Goal: Task Accomplishment & Management: Manage account settings

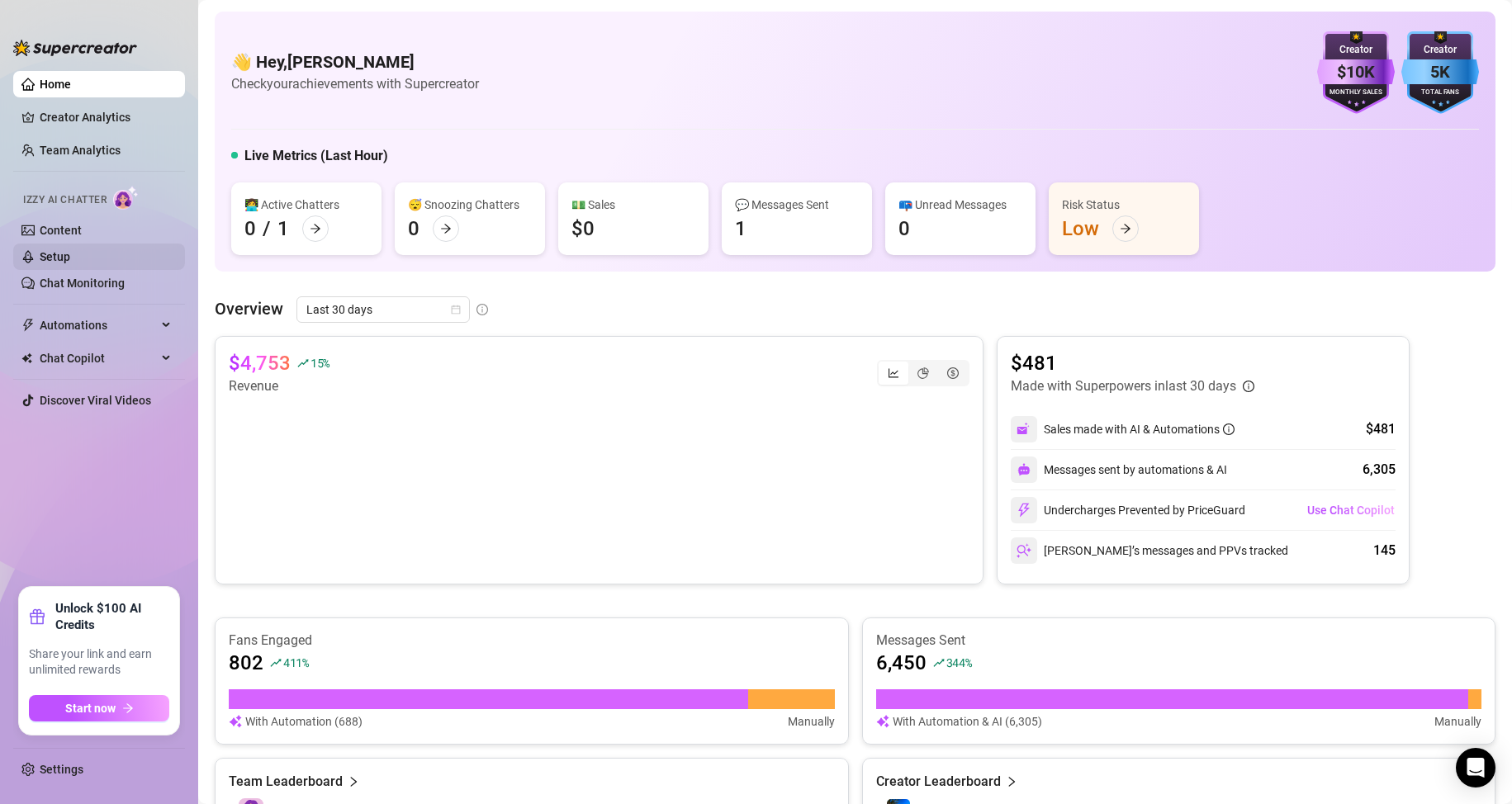
click at [70, 250] on link "Setup" at bounding box center [54, 257] width 31 height 13
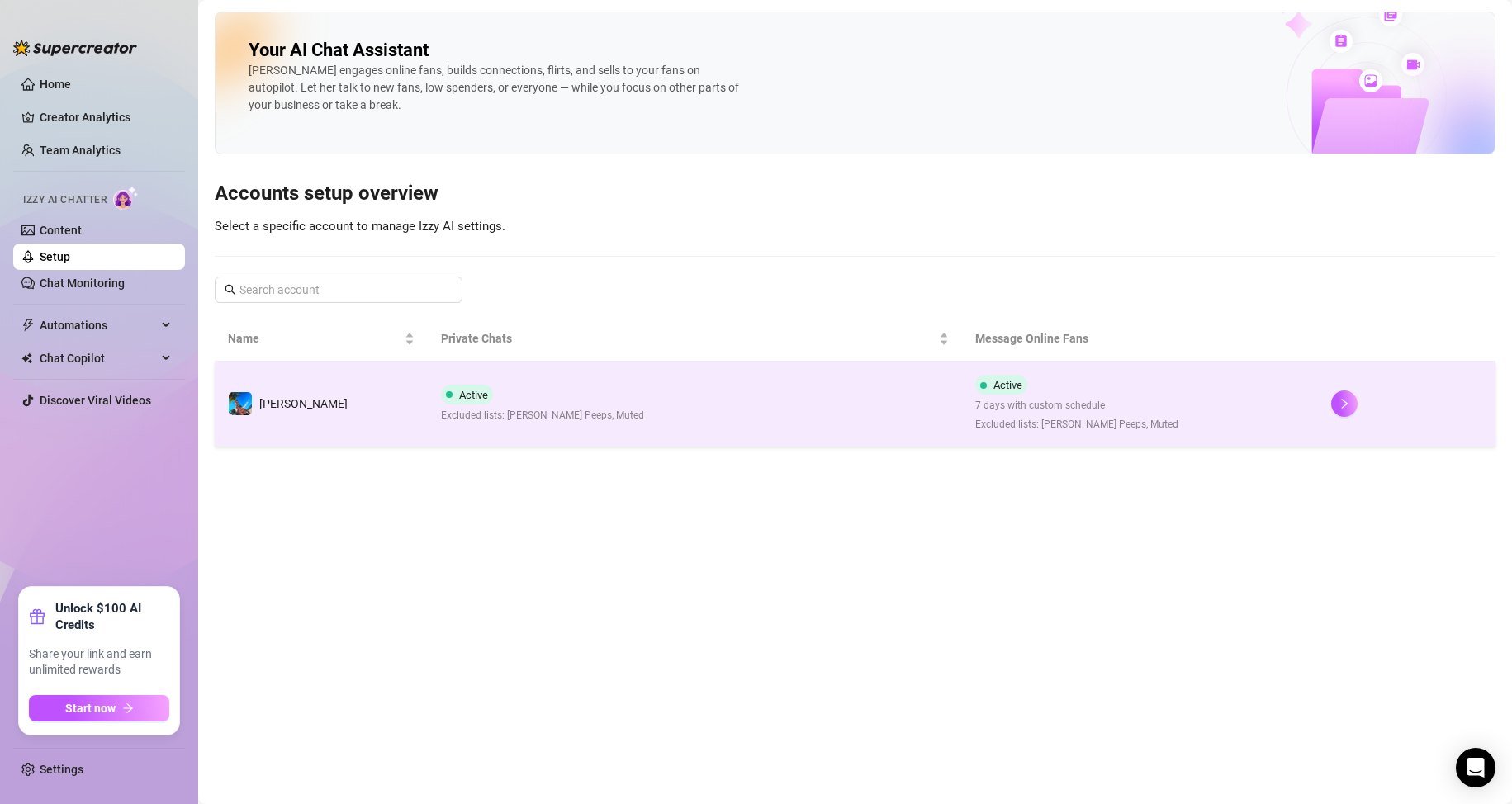
click at [682, 404] on td "Active Excluded lists: [PERSON_NAME] Peeps, Muted" at bounding box center [695, 405] width 533 height 85
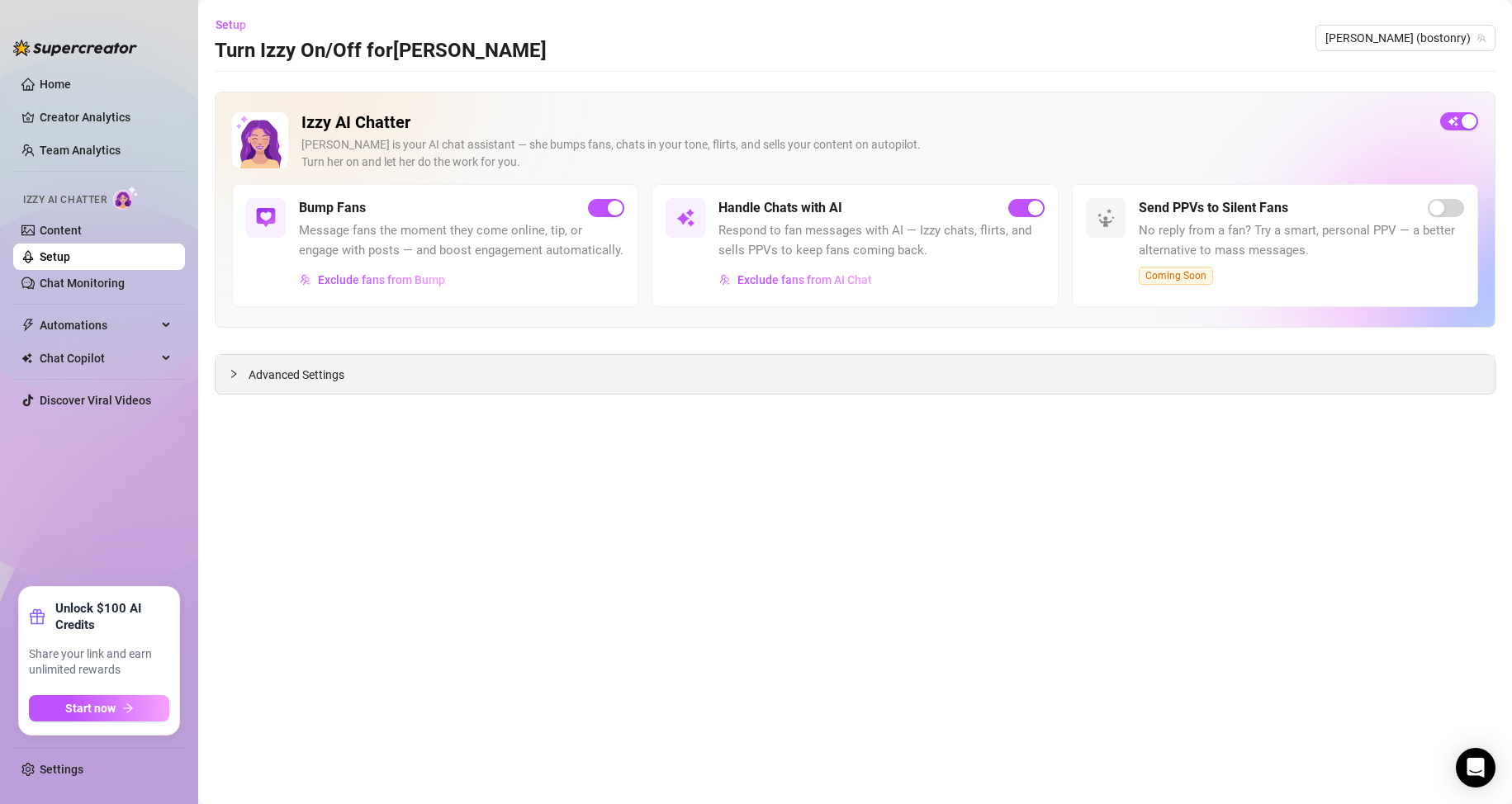
click at [235, 376] on icon "collapsed" at bounding box center [234, 374] width 5 height 8
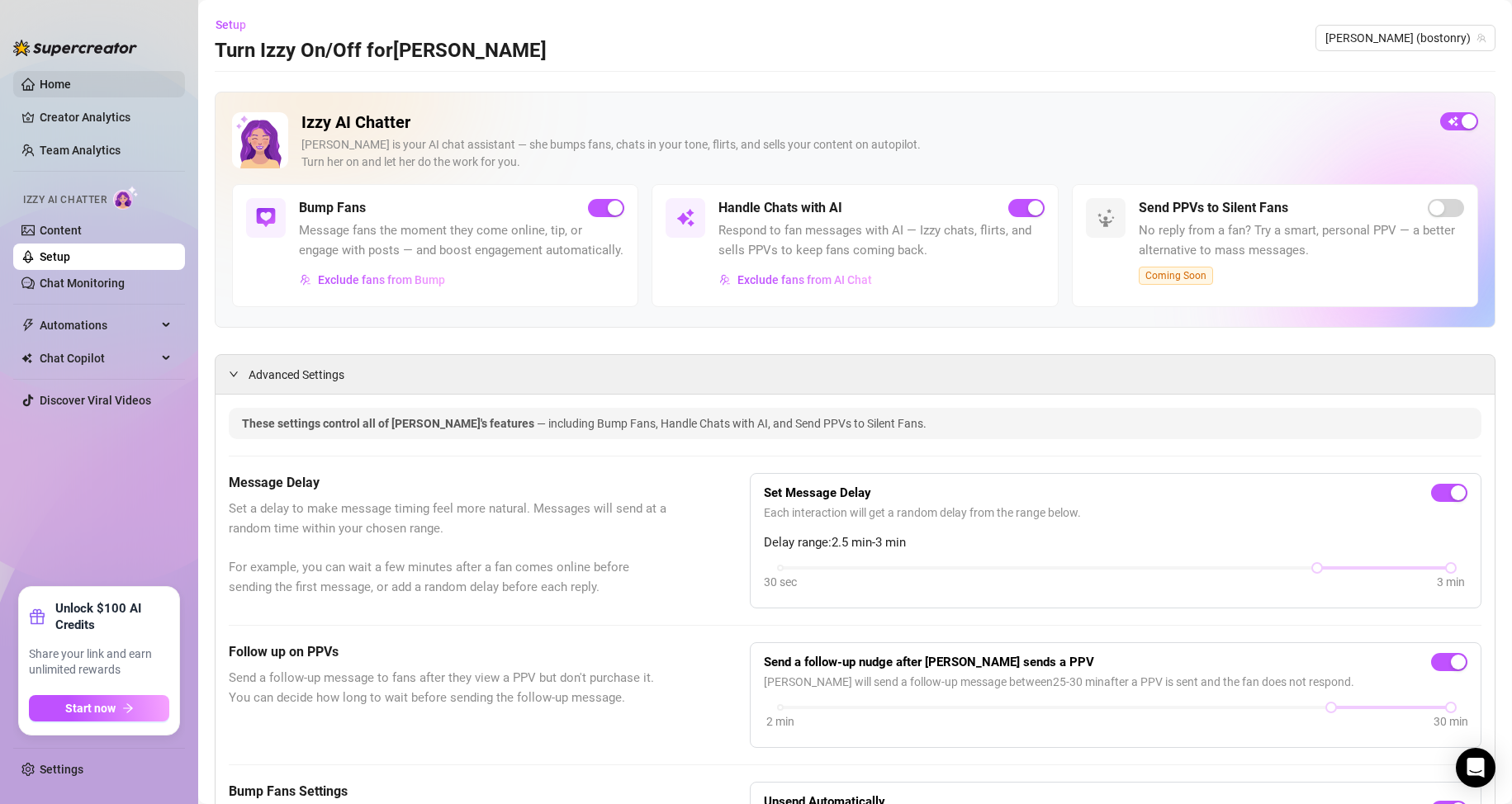
click at [69, 83] on link "Home" at bounding box center [55, 84] width 32 height 13
